Goal: Navigation & Orientation: Find specific page/section

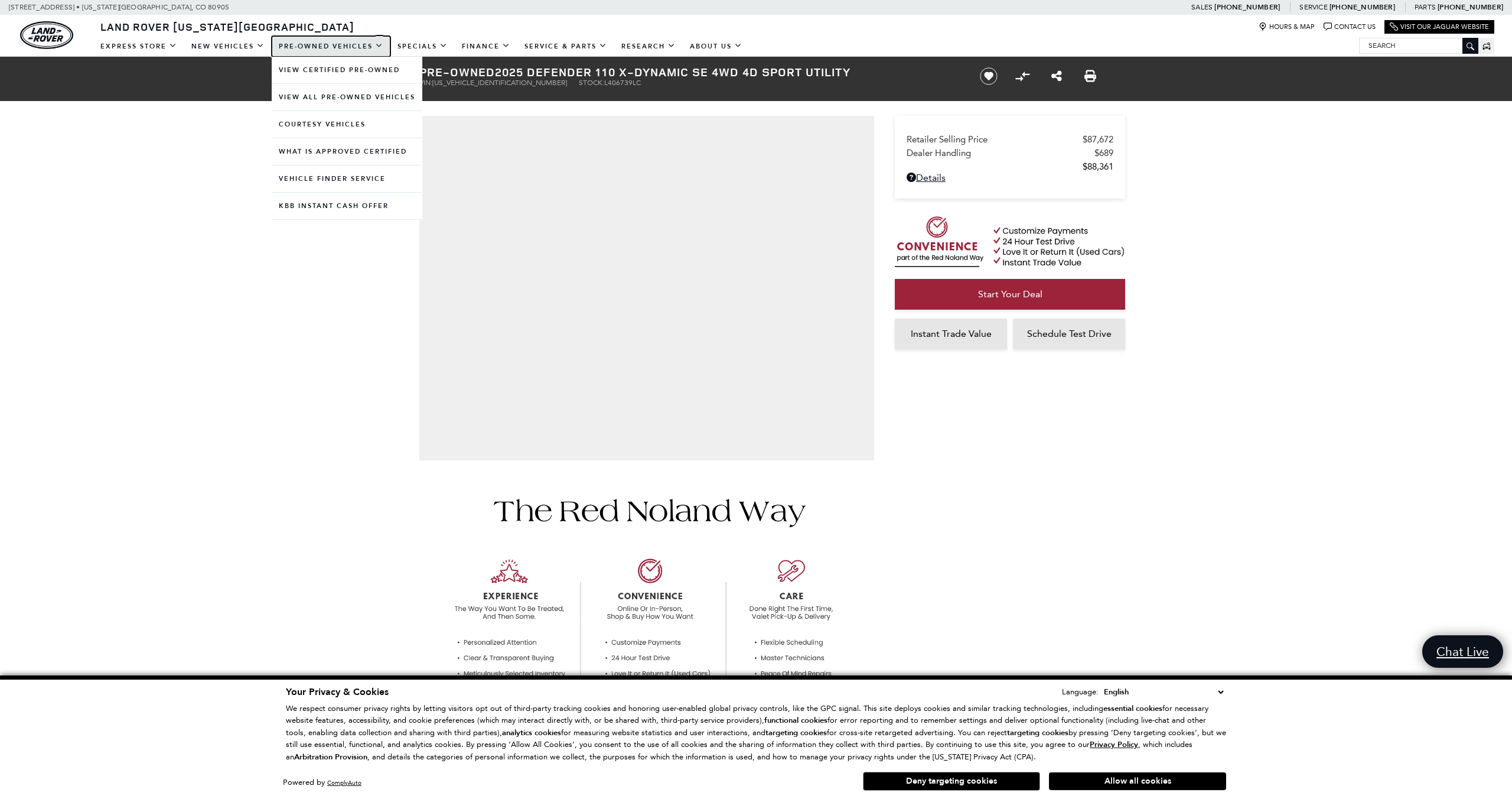
click at [331, 46] on link "Pre-Owned Vehicles" at bounding box center [331, 47] width 118 height 20
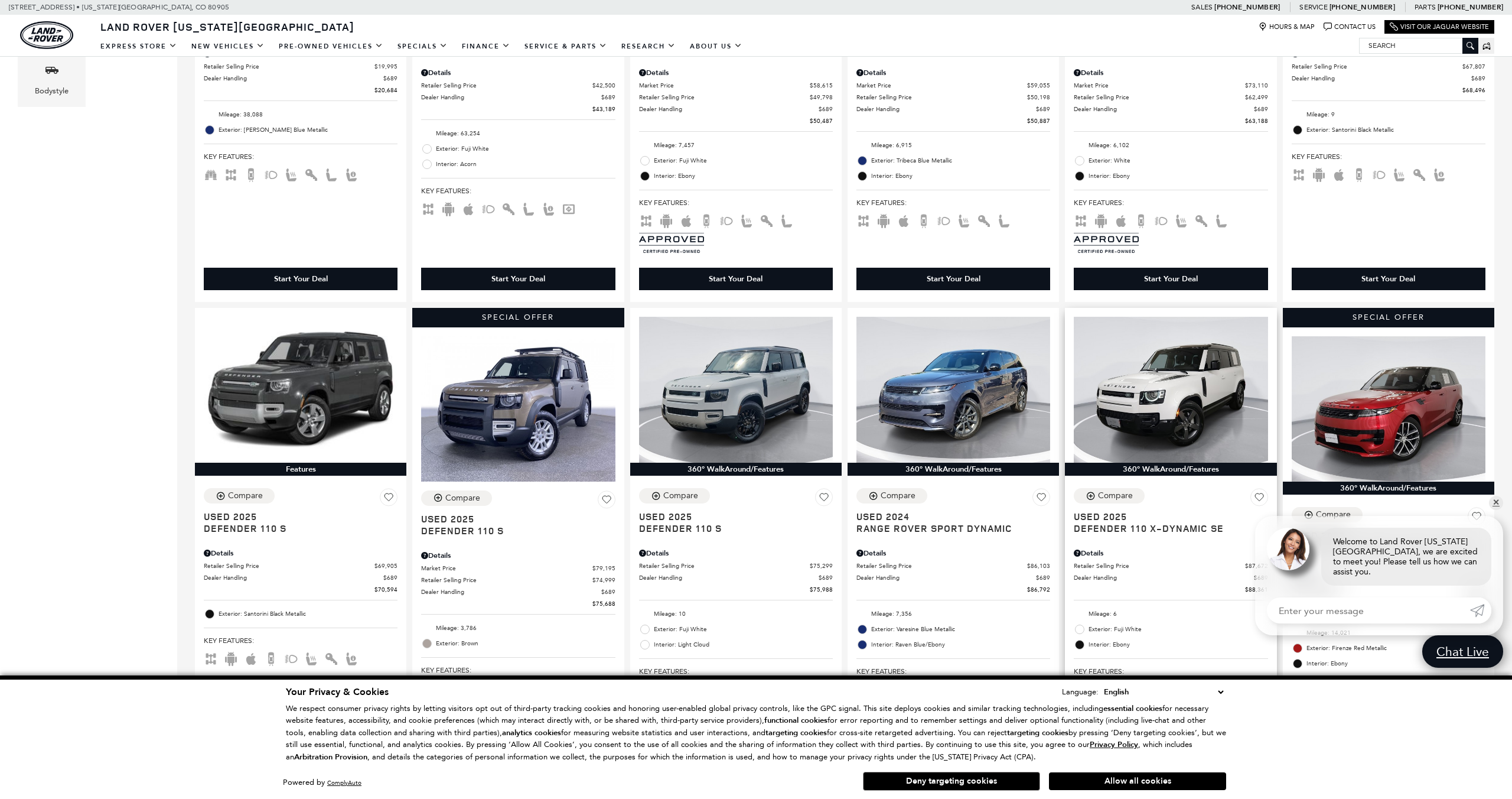
scroll to position [584, 0]
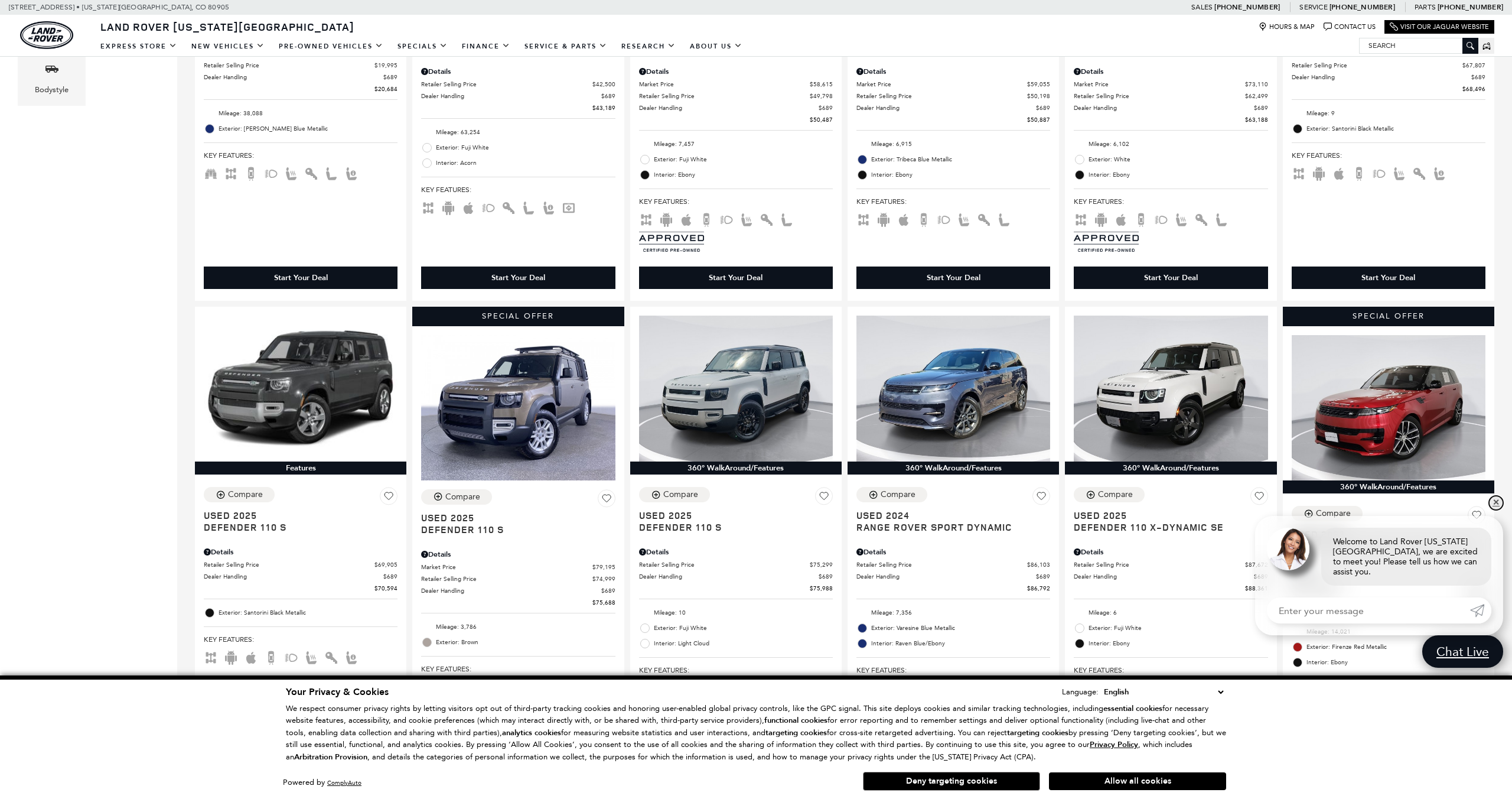
click at [1497, 510] on link "✕" at bounding box center [1496, 503] width 15 height 15
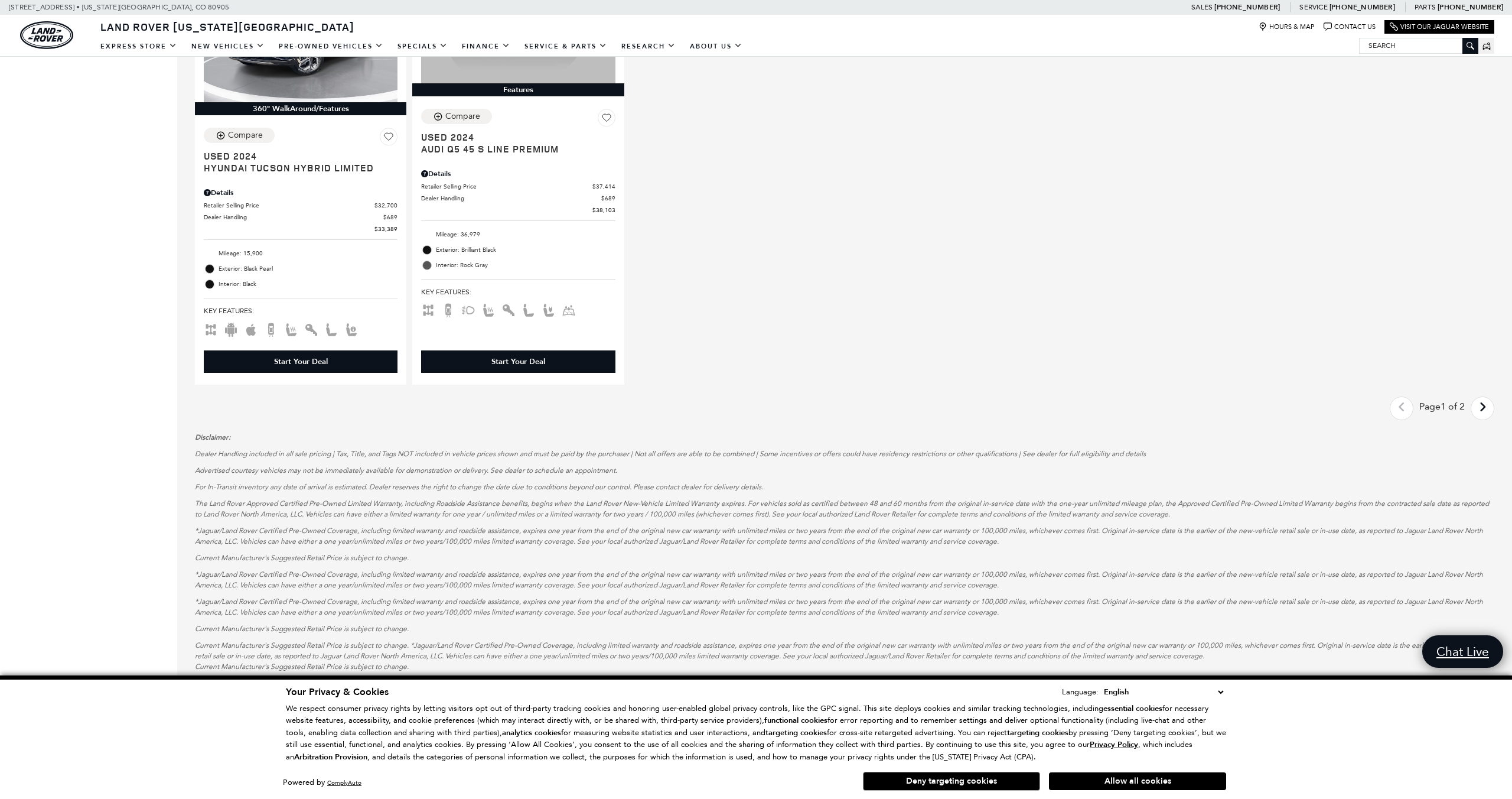
scroll to position [1879, 0]
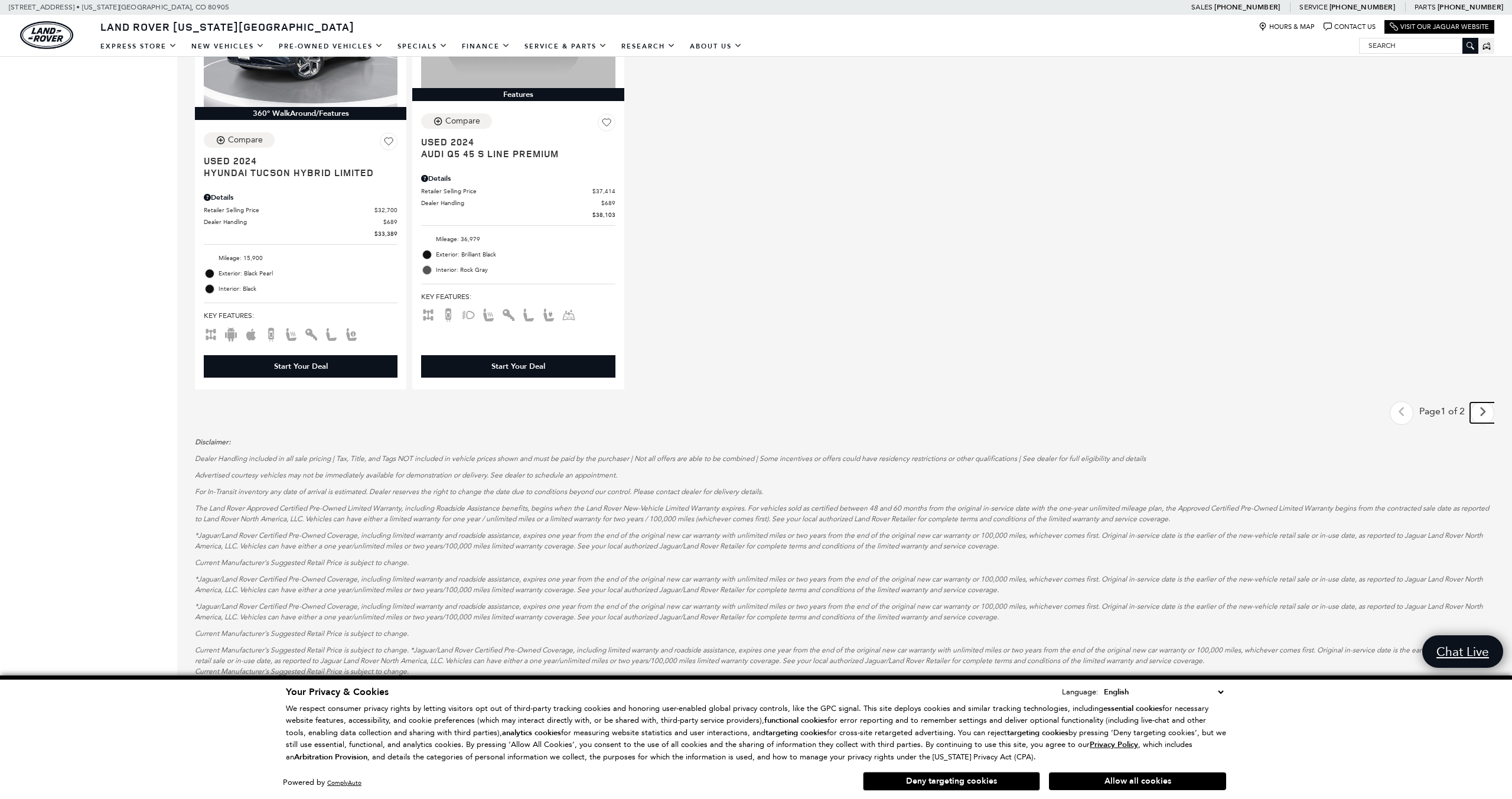
click at [1482, 411] on icon "next page" at bounding box center [1483, 411] width 8 height 19
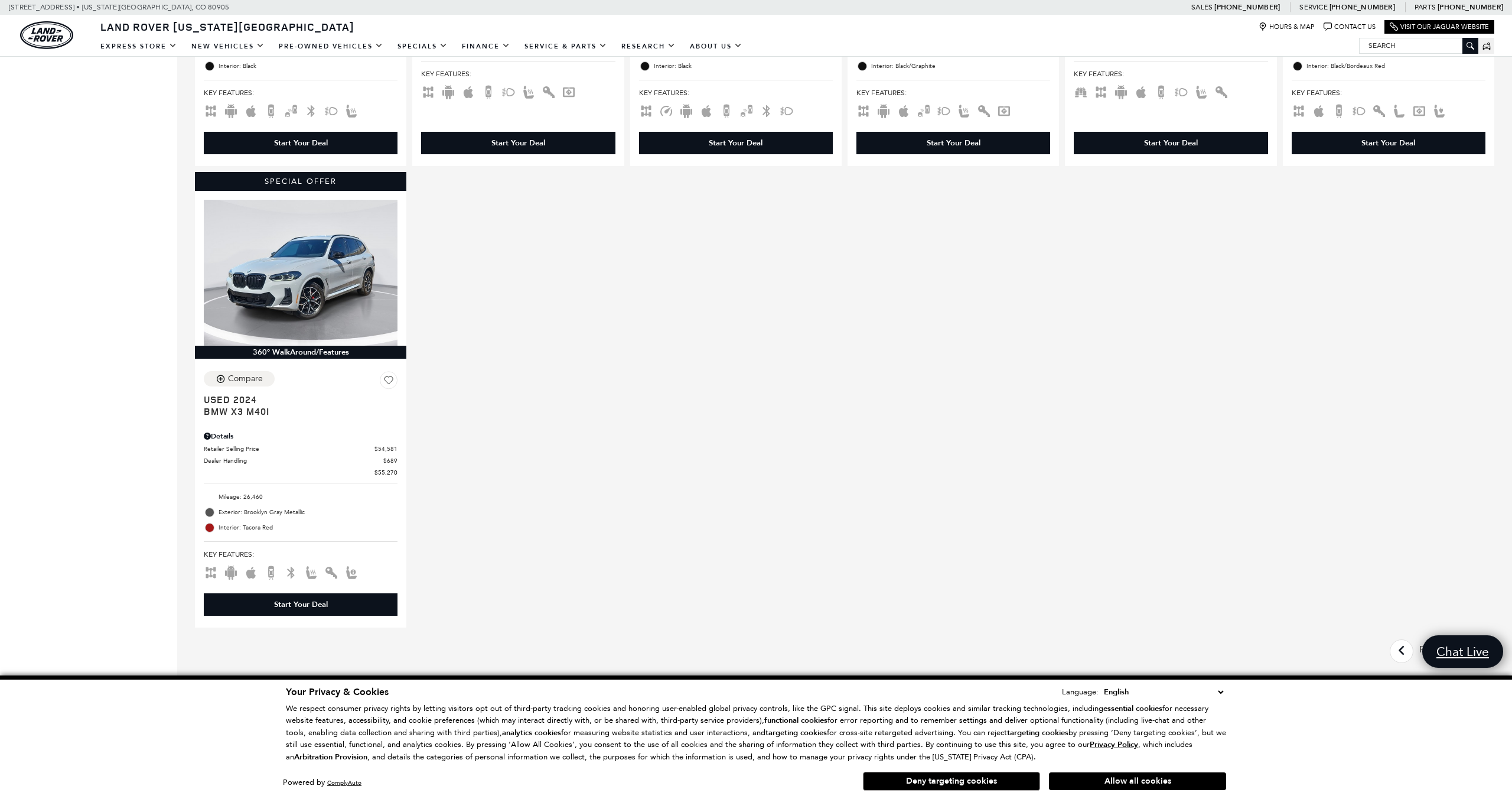
scroll to position [683, 0]
